Goal: Task Accomplishment & Management: Use online tool/utility

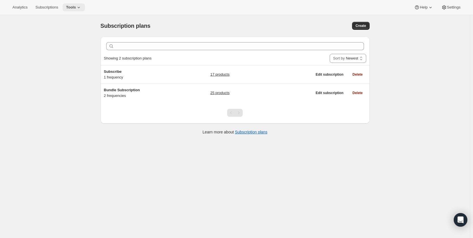
click at [80, 5] on icon at bounding box center [79, 8] width 6 height 6
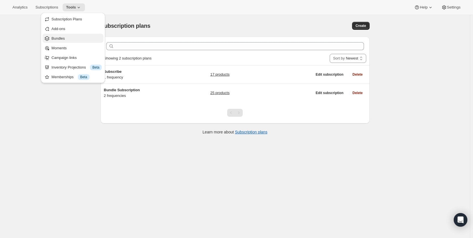
click at [75, 39] on span "Bundles" at bounding box center [77, 39] width 50 height 6
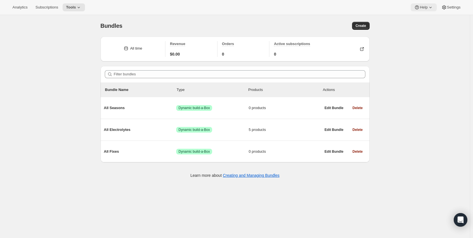
click at [430, 5] on icon at bounding box center [431, 8] width 6 height 6
click at [425, 96] on div "Bundles. This page is ready Bundles Create All time Revenue $0.00 Orders 0 Acti…" at bounding box center [235, 134] width 470 height 238
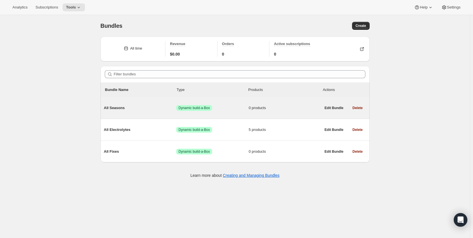
click at [143, 104] on div "All Seasons Success Dynamic build-a-Box 0 products" at bounding box center [212, 108] width 217 height 15
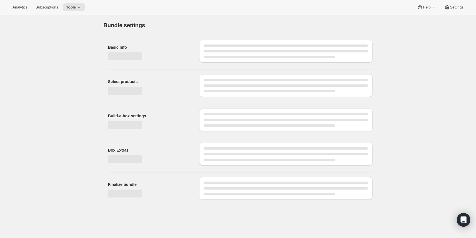
type input "All Seasons"
radio input "true"
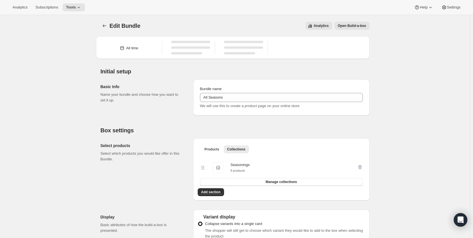
click at [357, 26] on span "Open Build-a-box" at bounding box center [352, 26] width 28 height 5
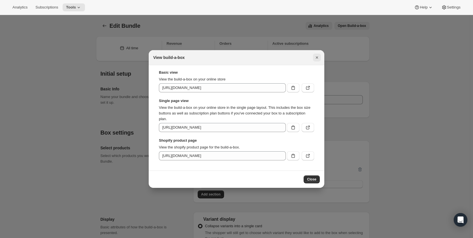
click at [317, 59] on icon "Close" at bounding box center [317, 58] width 6 height 6
